Goal: Transaction & Acquisition: Purchase product/service

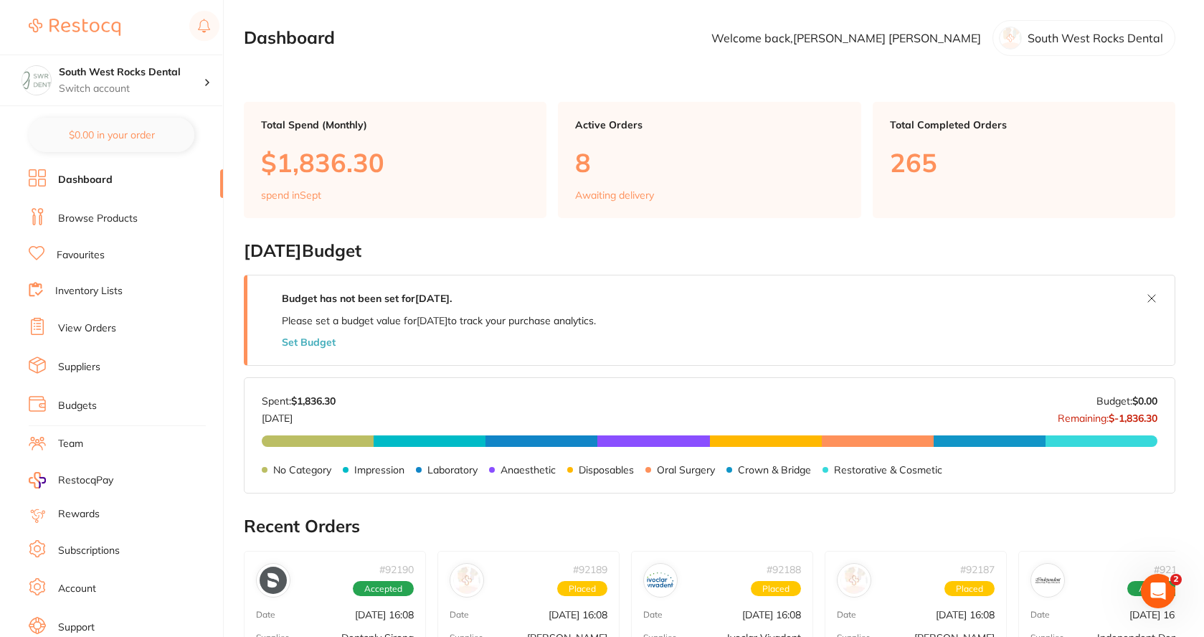
click at [95, 216] on link "Browse Products" at bounding box center [98, 219] width 80 height 14
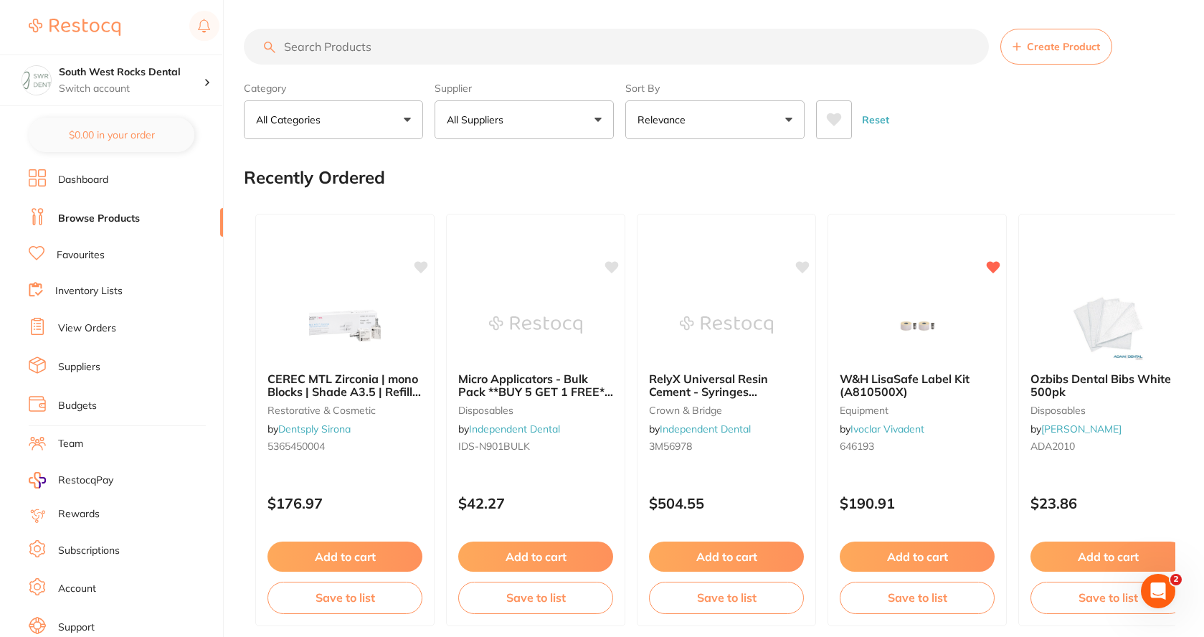
click at [338, 44] on input "search" at bounding box center [616, 47] width 745 height 36
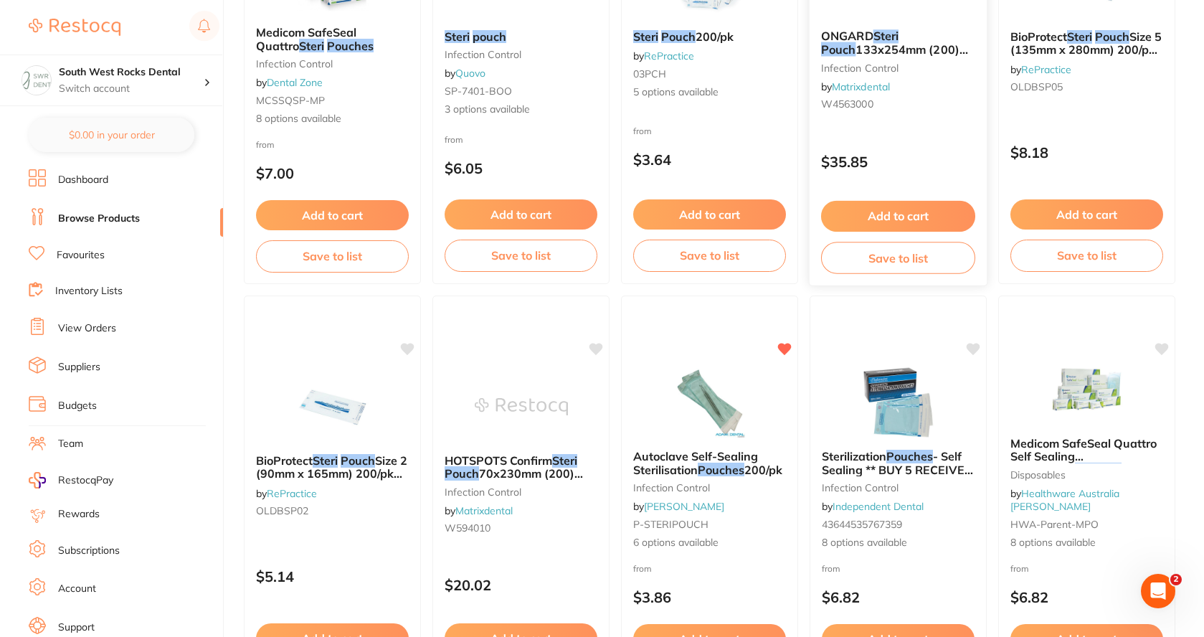
scroll to position [359, 0]
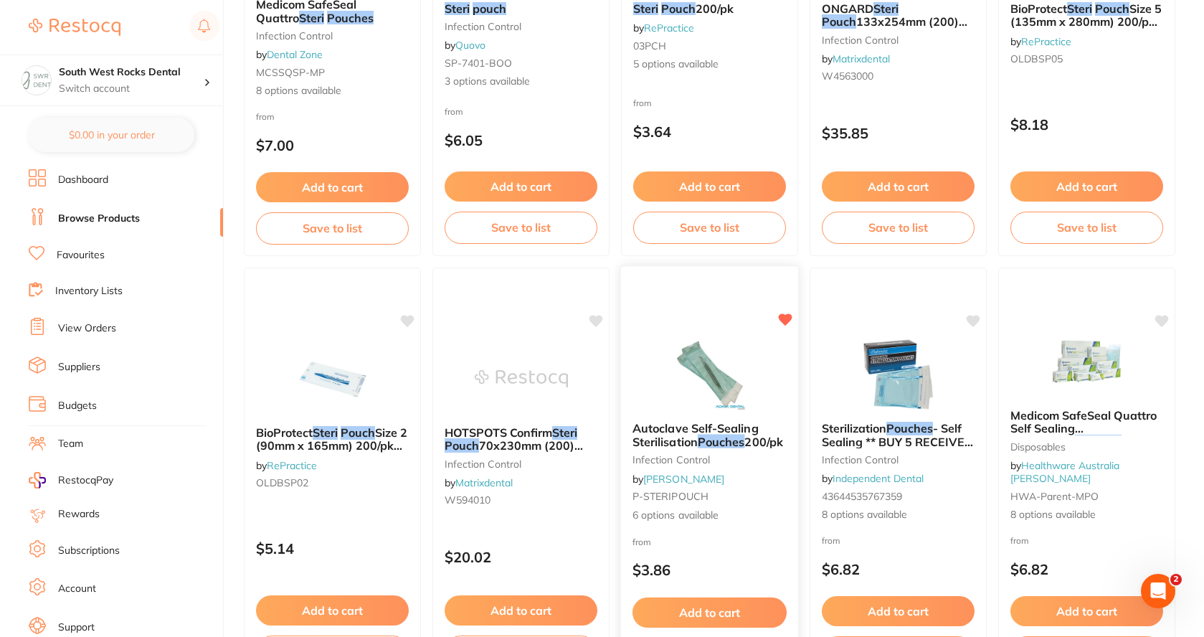
type input "380x190 steri pouches"
click at [726, 436] on em "Pouches" at bounding box center [721, 441] width 47 height 14
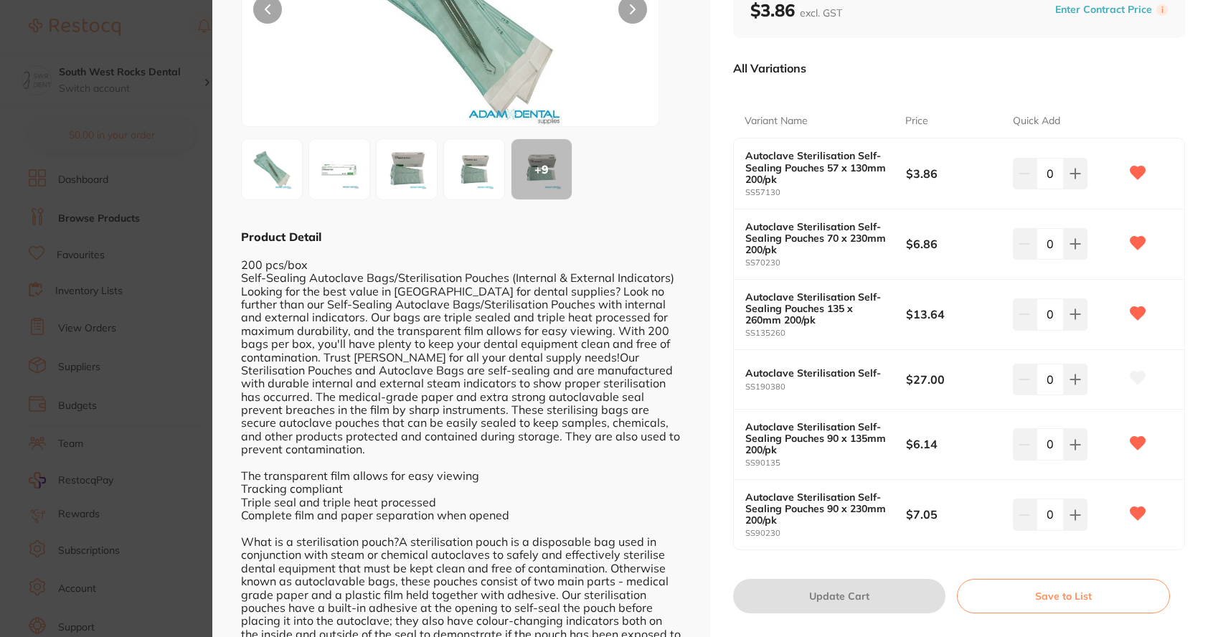
scroll to position [215, 0]
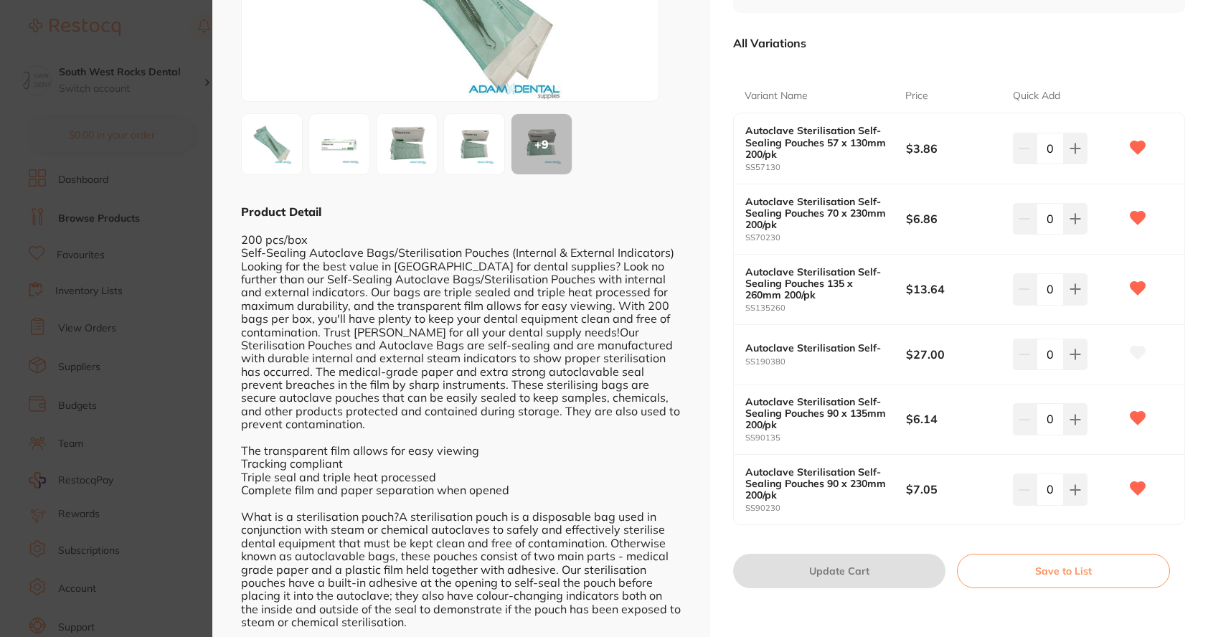
click at [818, 348] on b "Autoclave Sterilisation Self-" at bounding box center [817, 347] width 144 height 11
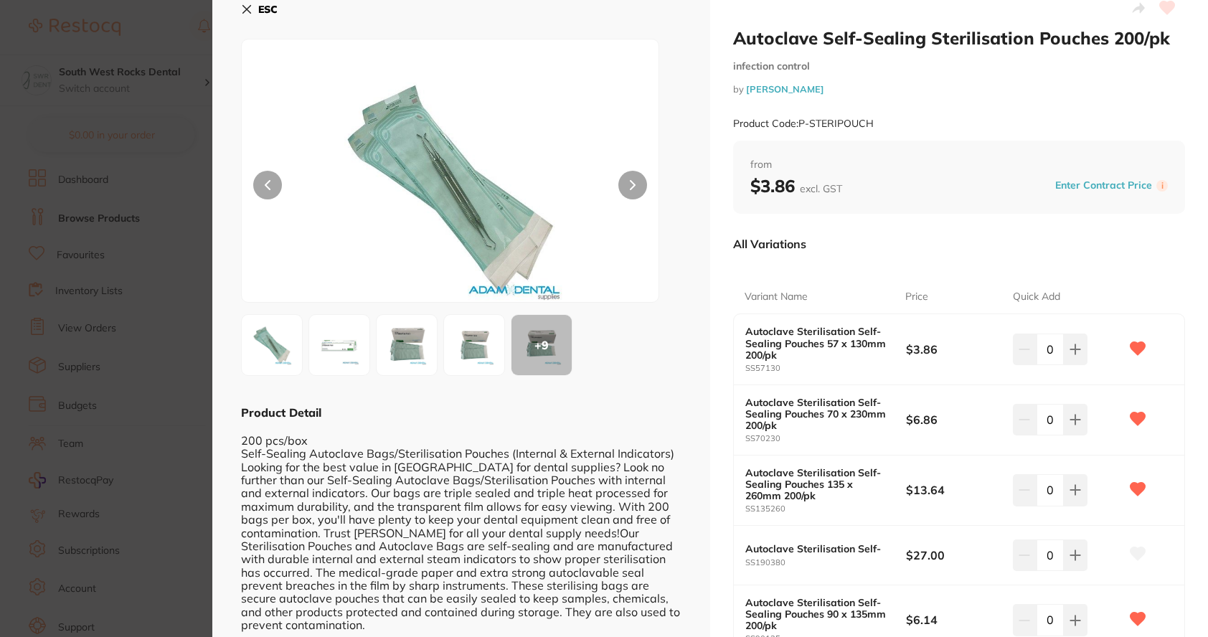
scroll to position [0, 0]
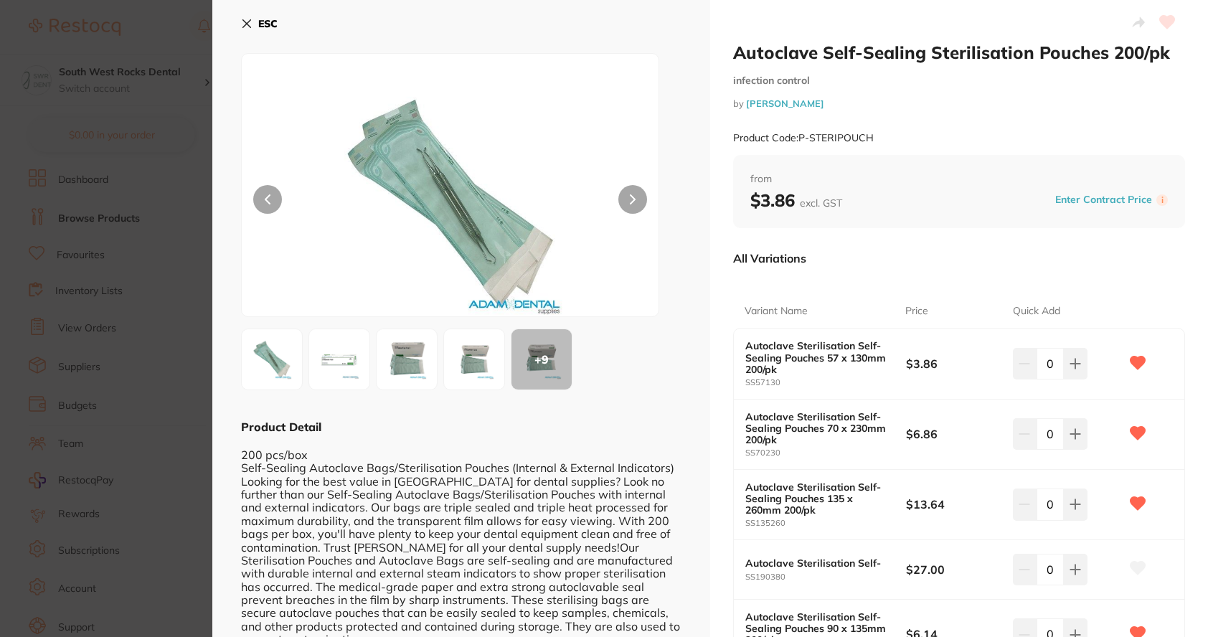
click at [245, 20] on icon at bounding box center [246, 23] width 11 height 11
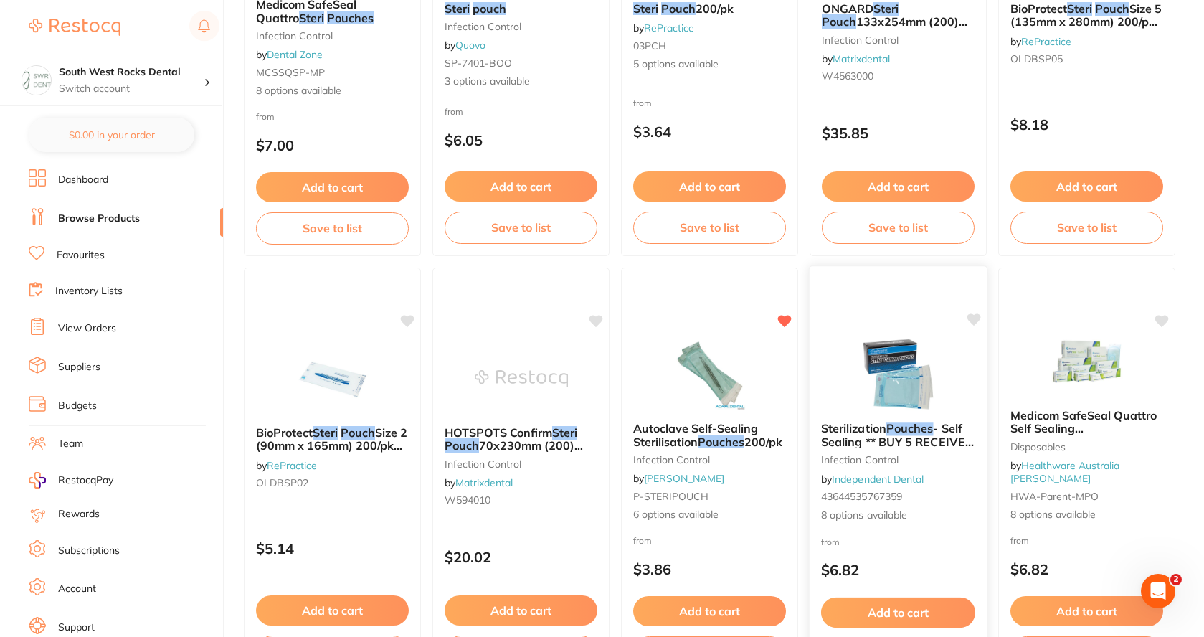
click at [910, 435] on span "- Self Sealing ** BUY 5 RECEIVE 1 FREE **" at bounding box center [898, 441] width 154 height 41
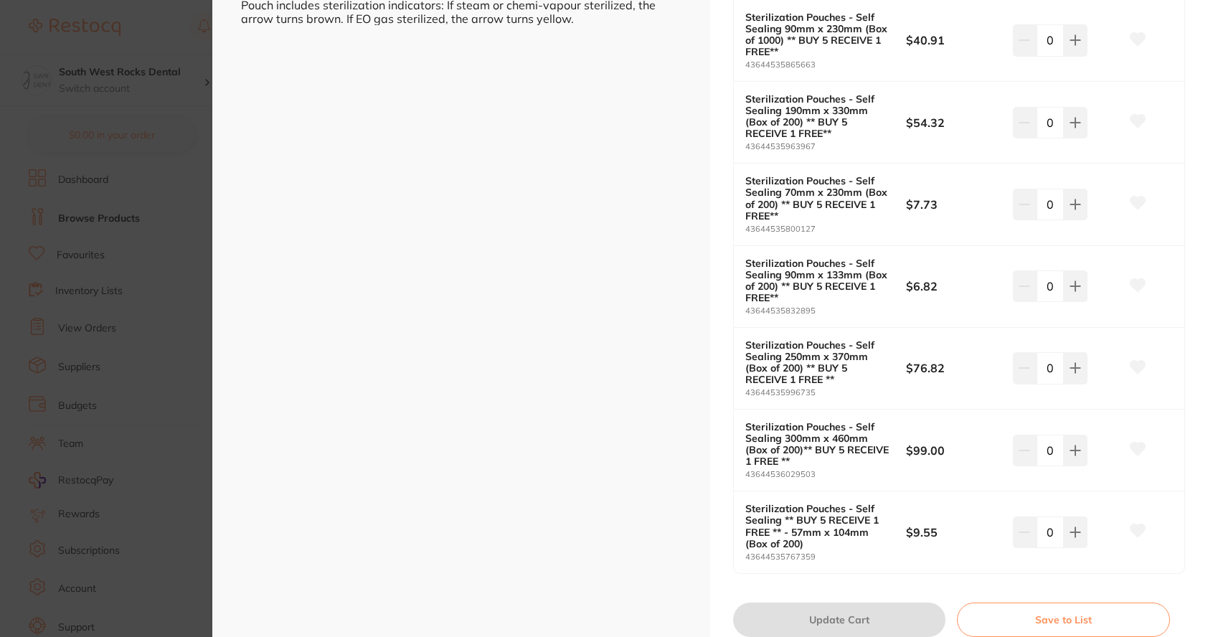
scroll to position [430, 0]
